Goal: Transaction & Acquisition: Purchase product/service

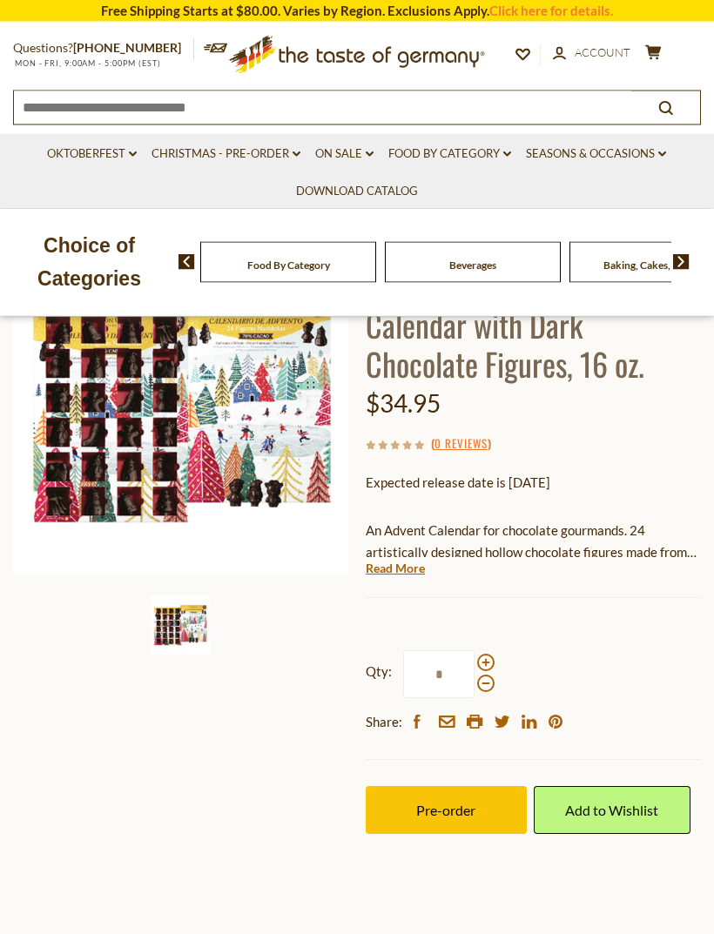
scroll to position [194, 0]
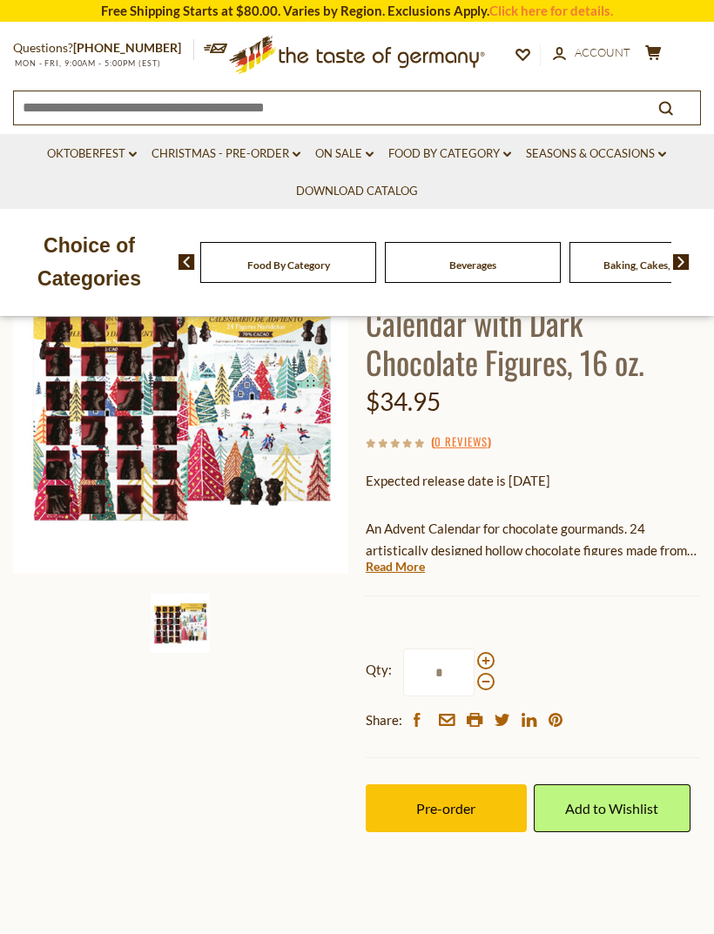
click at [389, 565] on link "Read More" at bounding box center [395, 566] width 59 height 17
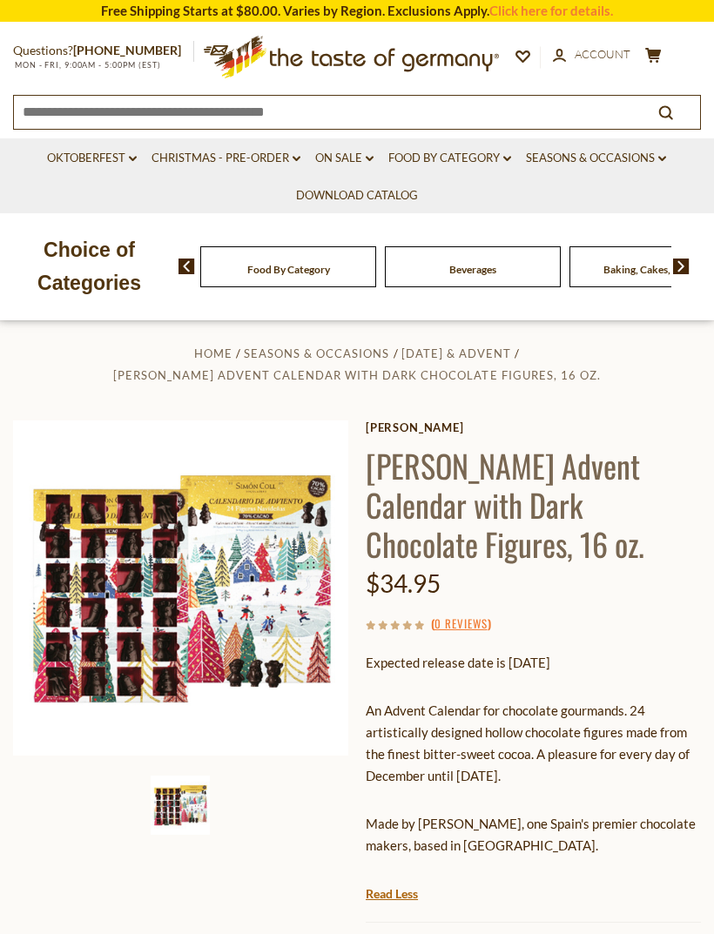
scroll to position [11, 0]
click at [185, 157] on link "Christmas - PRE-ORDER dropdown_arrow" at bounding box center [226, 158] width 149 height 19
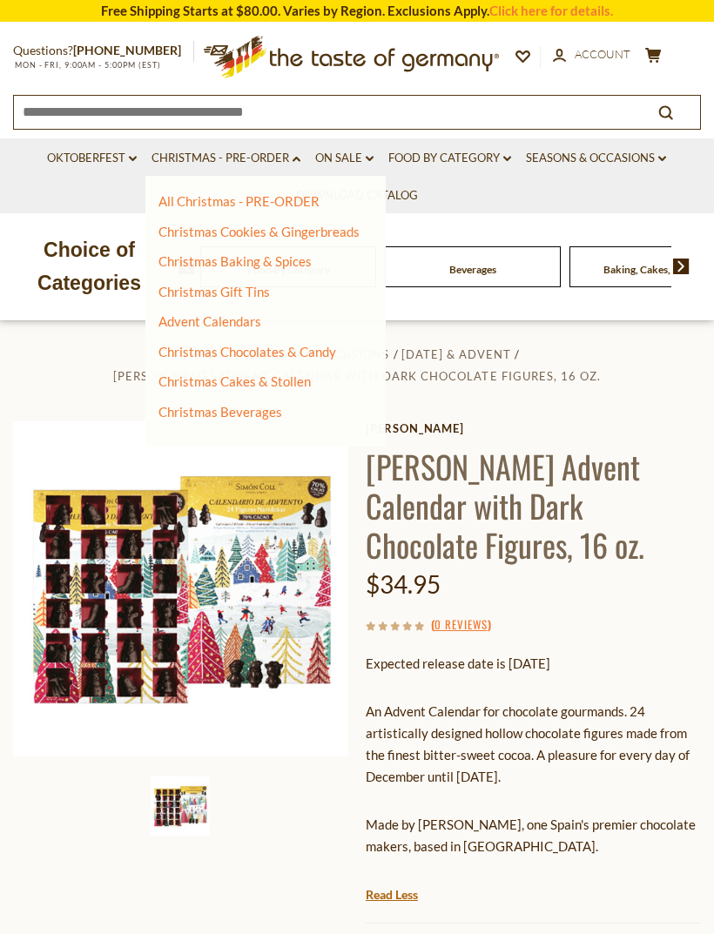
click at [185, 195] on link "All Christmas - PRE-ORDER" at bounding box center [238, 201] width 161 height 16
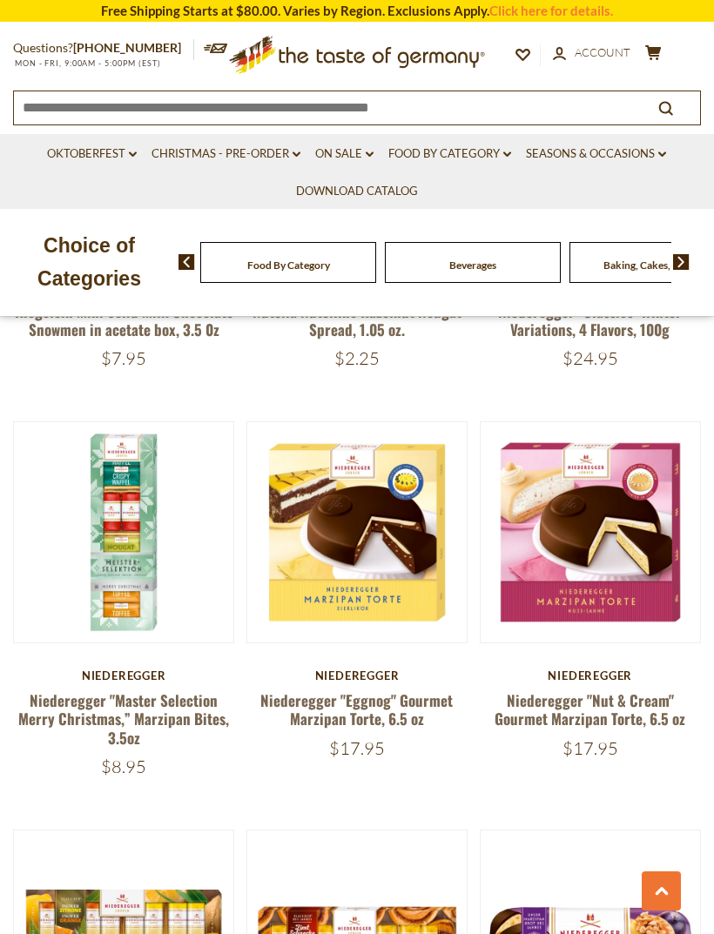
scroll to position [4307, 0]
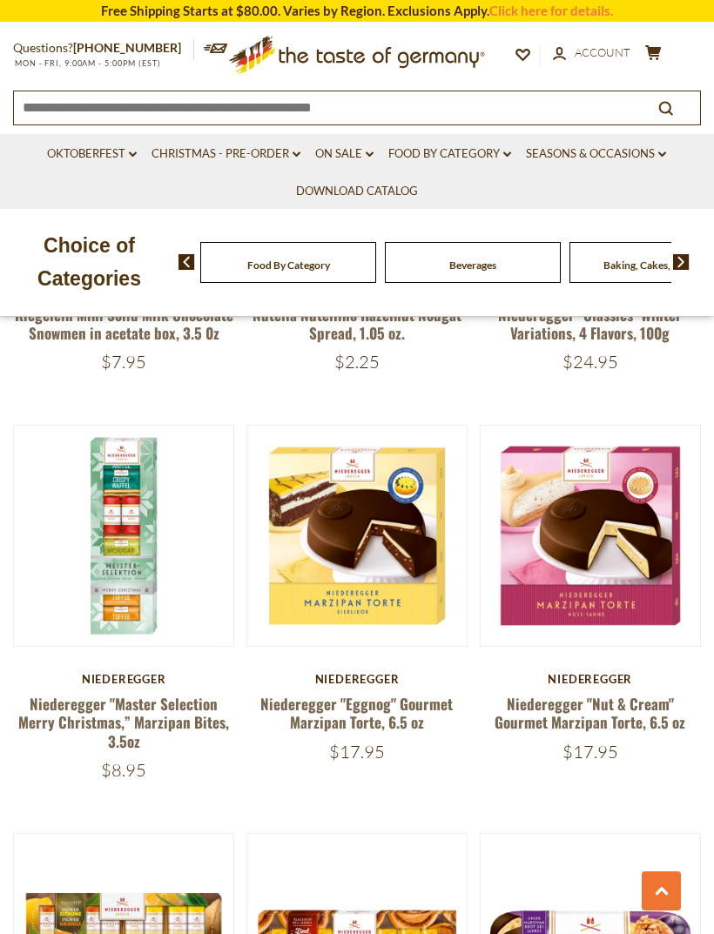
click at [610, 273] on button "Quick View" at bounding box center [590, 252] width 118 height 39
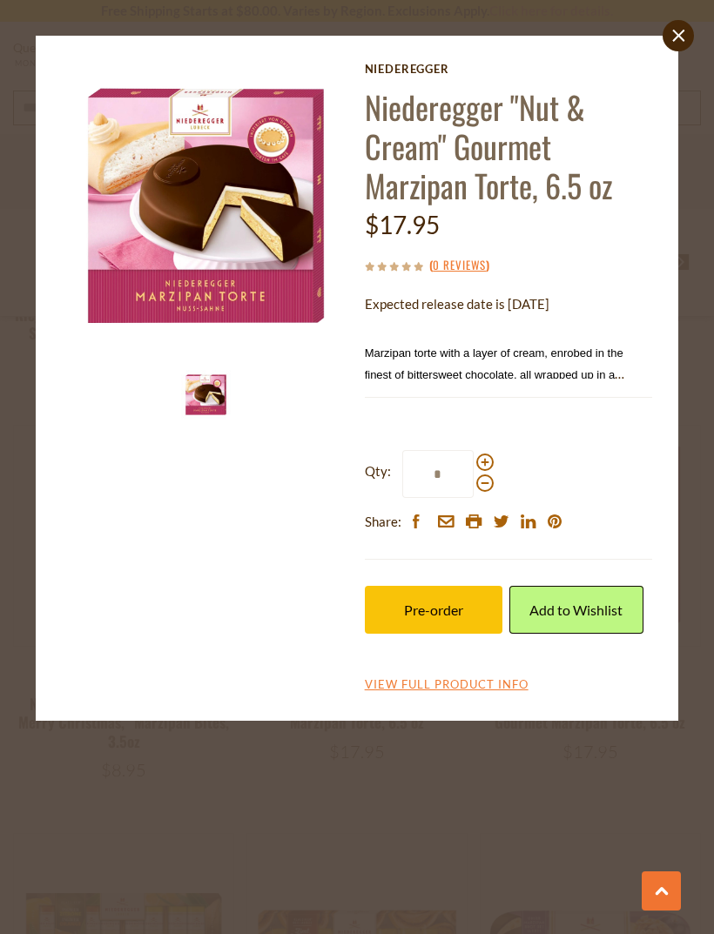
click at [579, 347] on span "Marzipan torte with a layer of cream, enrobed in the finest of bittersweet choc…" at bounding box center [495, 386] width 260 height 78
click at [677, 22] on link "close" at bounding box center [678, 35] width 31 height 31
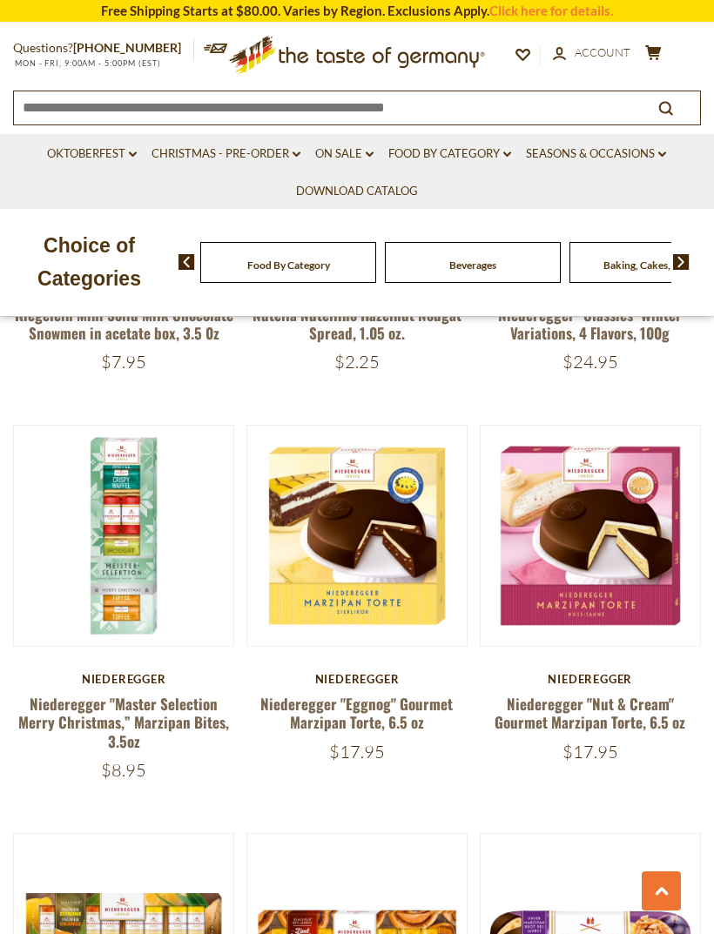
click at [311, 273] on button "Quick View" at bounding box center [357, 252] width 118 height 39
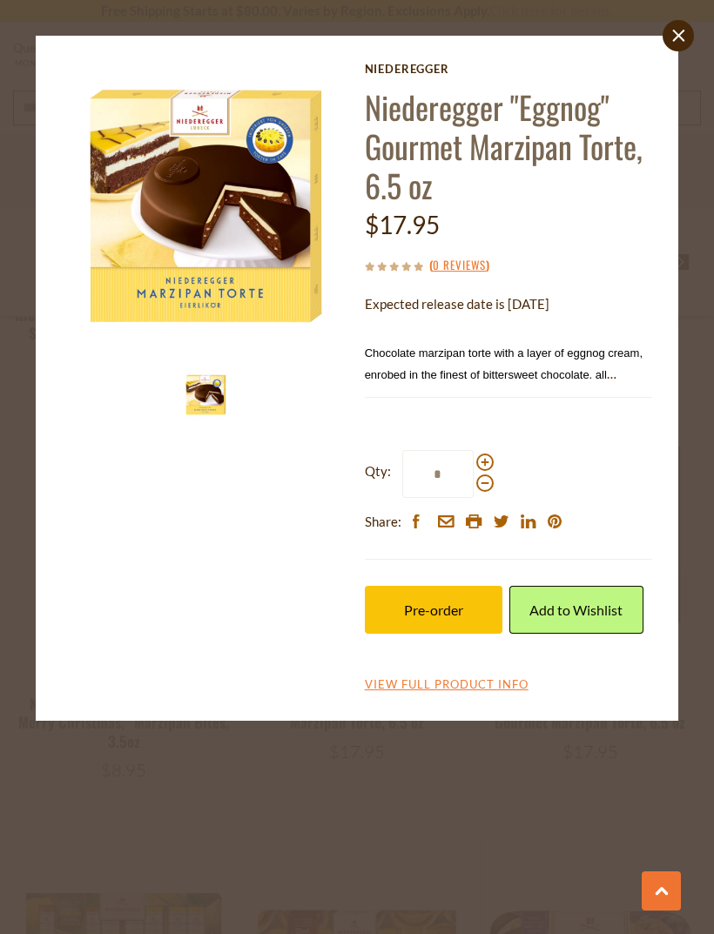
click at [674, 27] on link "close" at bounding box center [678, 35] width 31 height 31
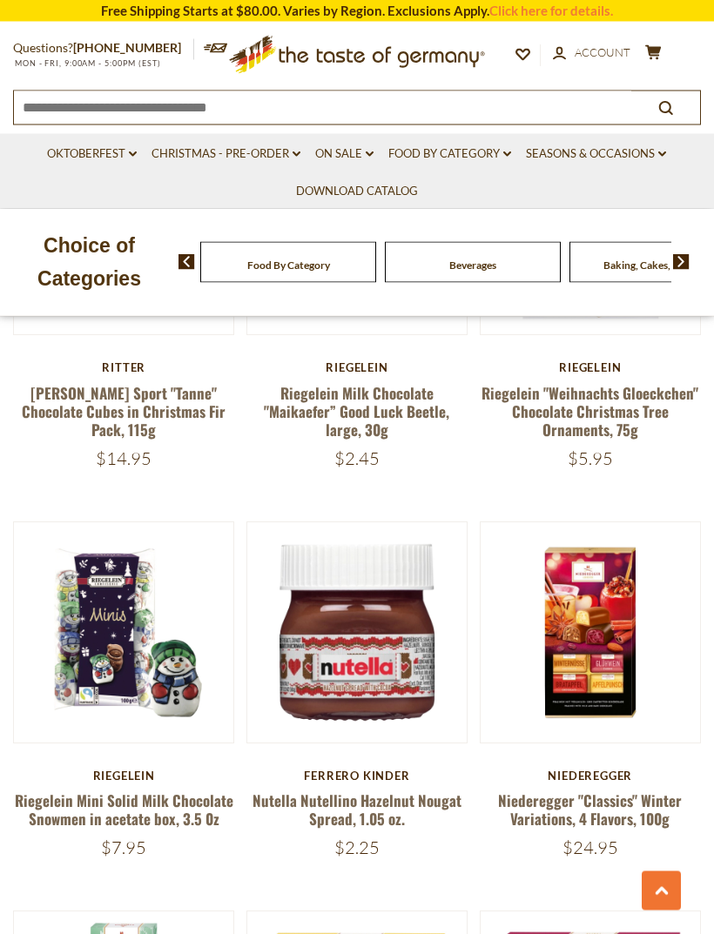
scroll to position [3810, 0]
